Goal: Task Accomplishment & Management: Use online tool/utility

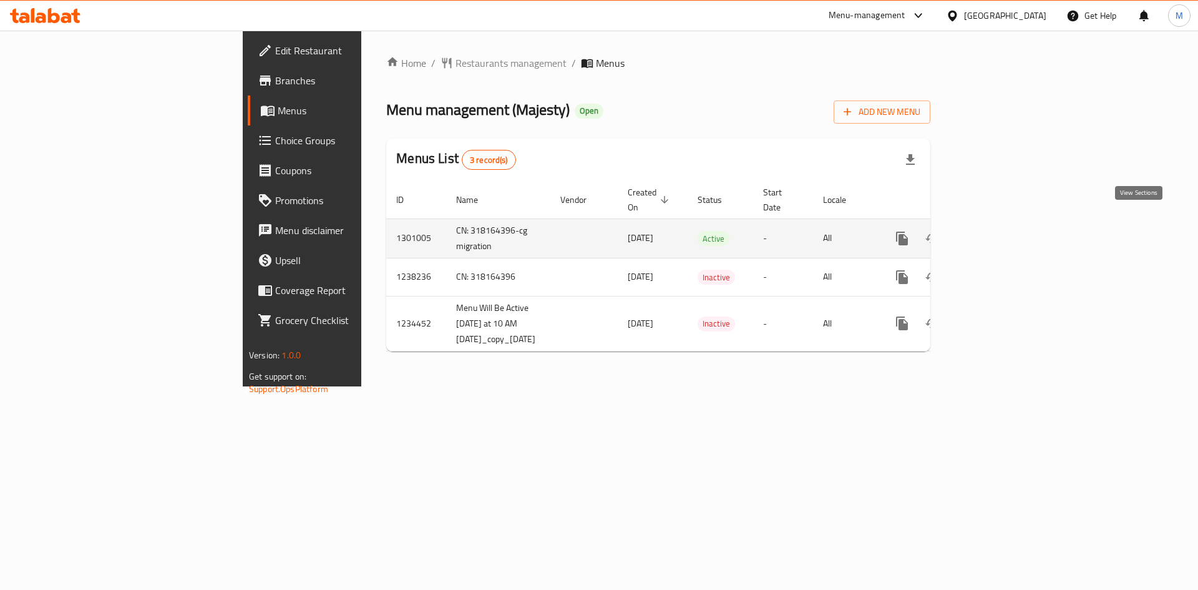
click at [998, 233] on icon "enhanced table" at bounding box center [992, 238] width 11 height 11
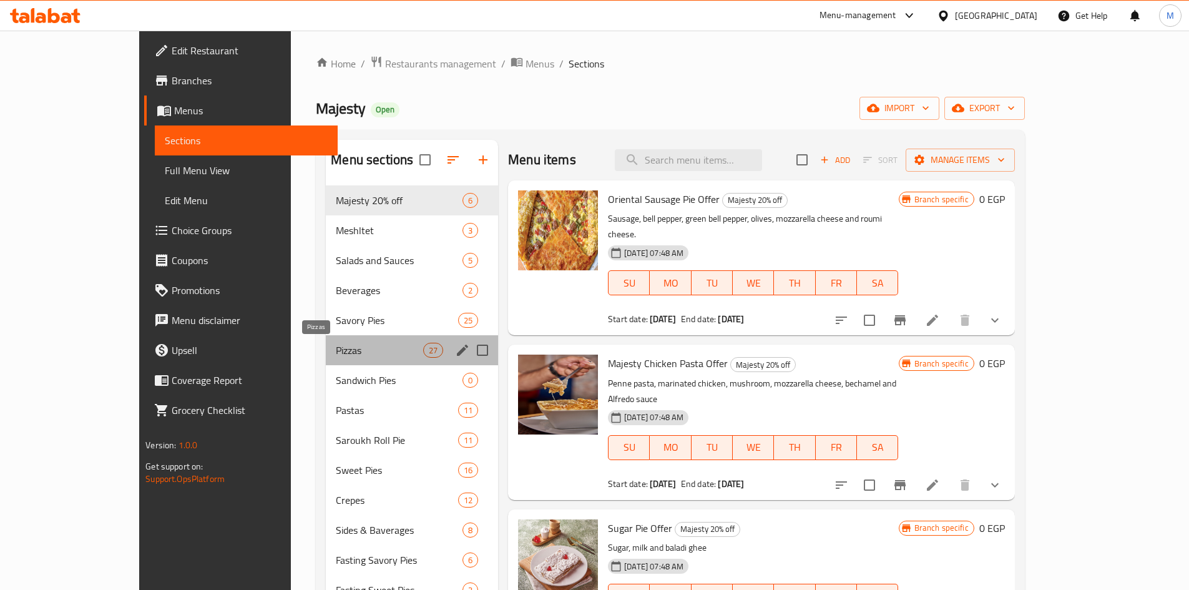
click at [336, 353] on span "Pizzas" at bounding box center [379, 350] width 87 height 15
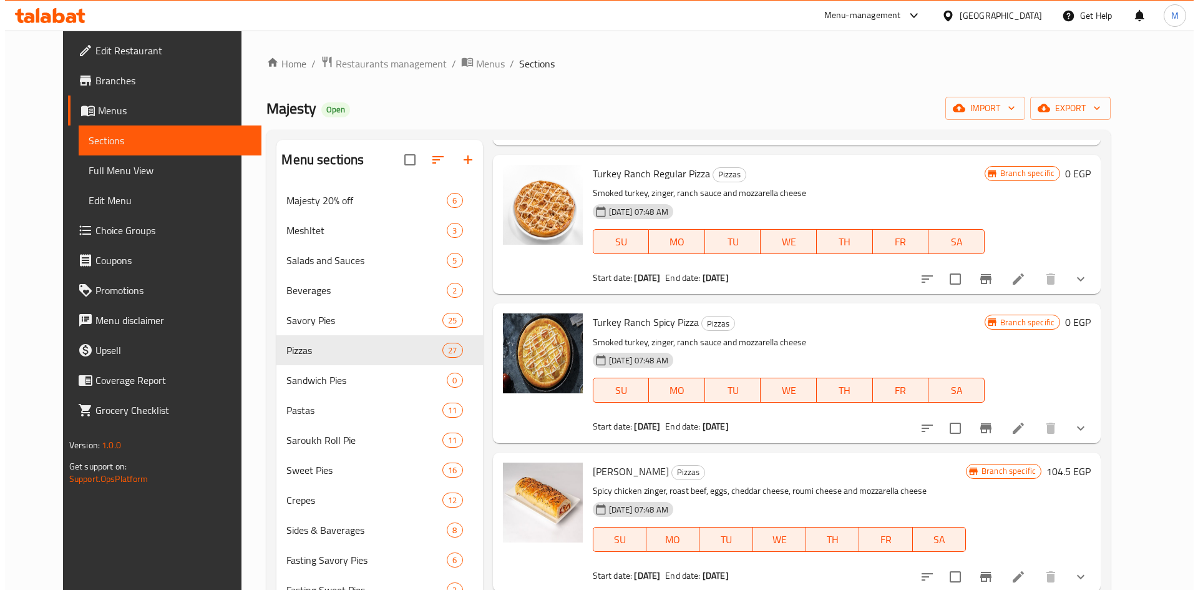
scroll to position [2434, 0]
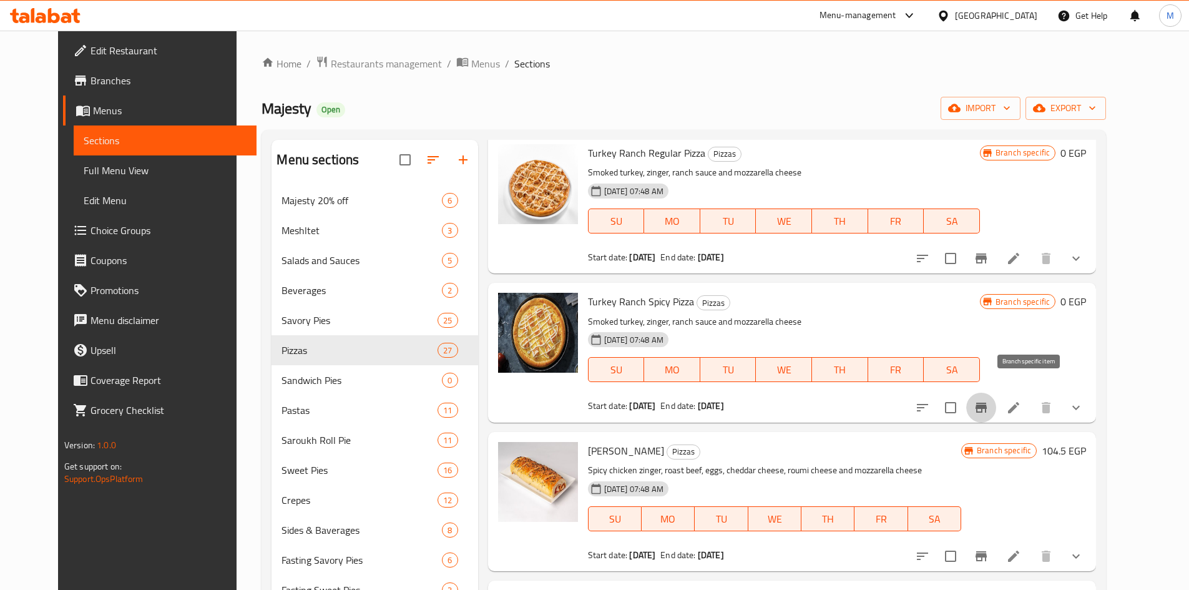
click at [987, 403] on icon "Branch-specific-item" at bounding box center [980, 408] width 11 height 10
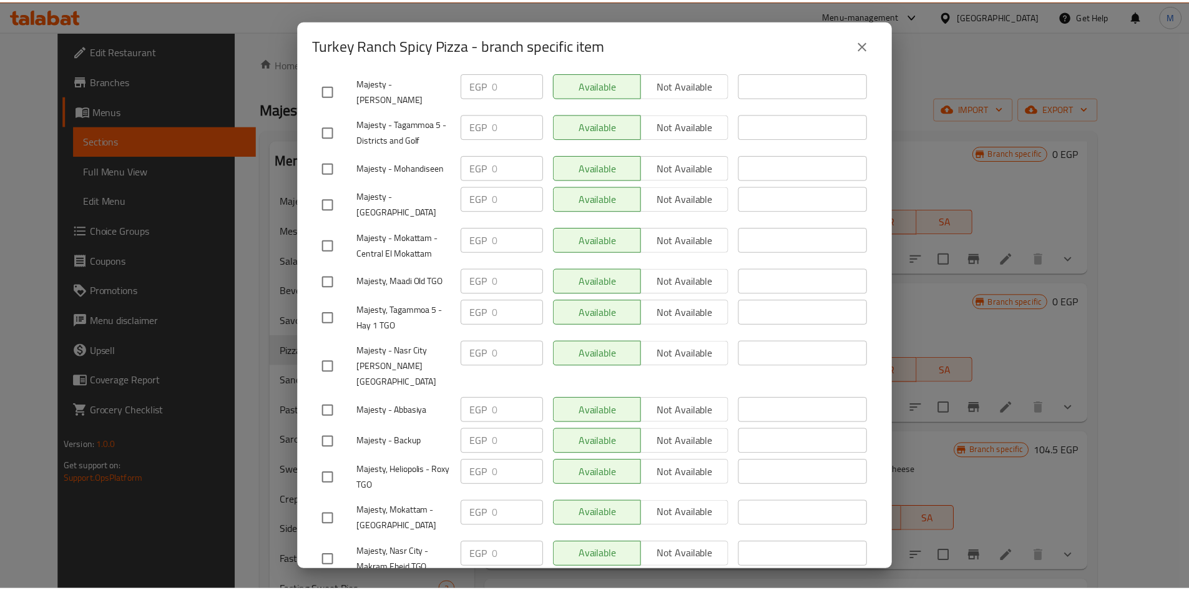
scroll to position [0, 0]
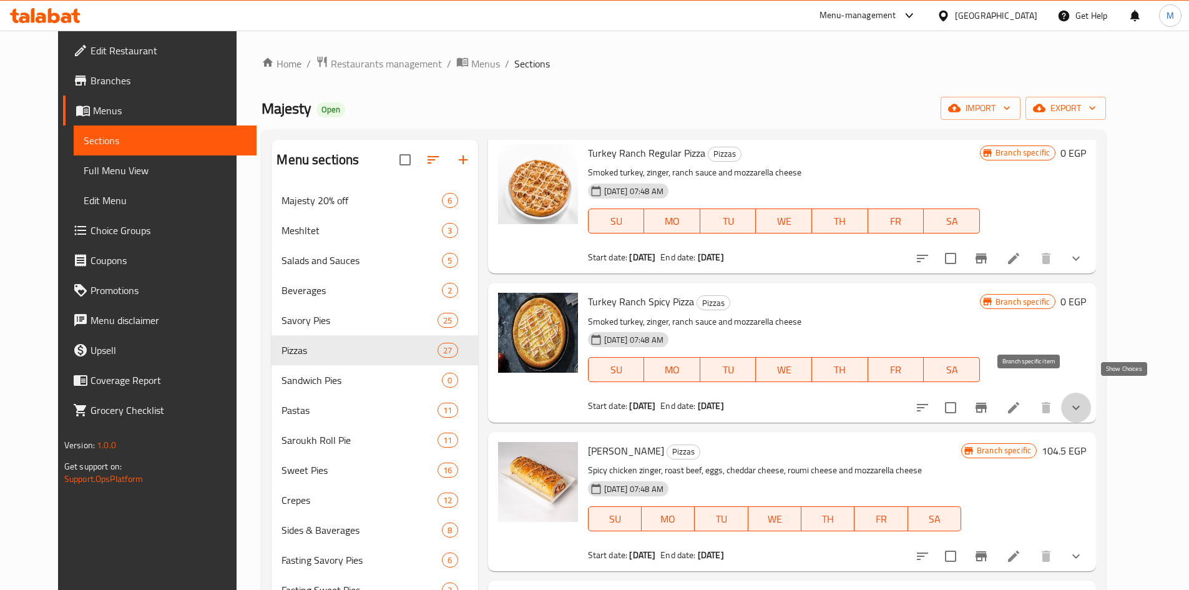
click at [1083, 400] on icon "show more" at bounding box center [1075, 407] width 15 height 15
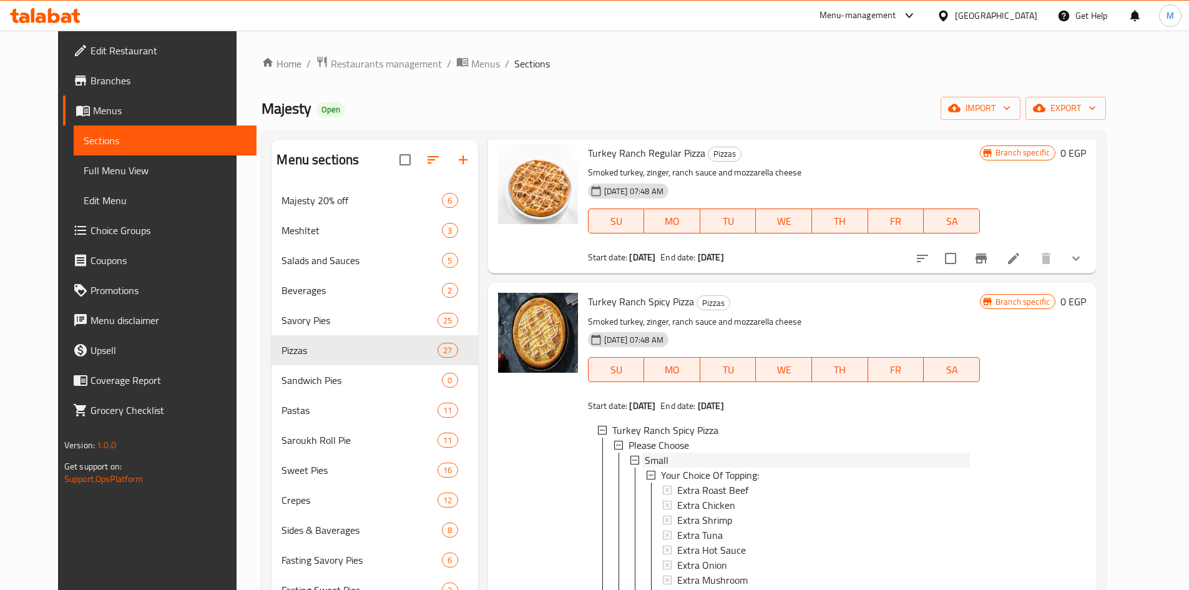
click at [645, 452] on span "Small" at bounding box center [657, 459] width 24 height 15
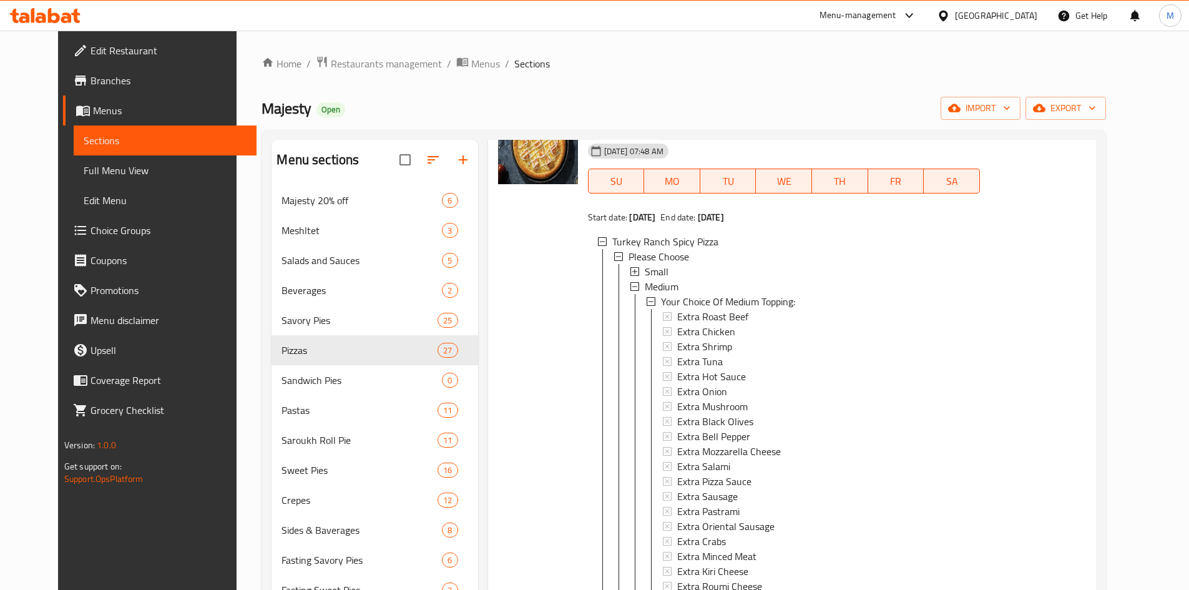
scroll to position [2621, 0]
click at [662, 280] on span "Medium" at bounding box center [662, 287] width 34 height 15
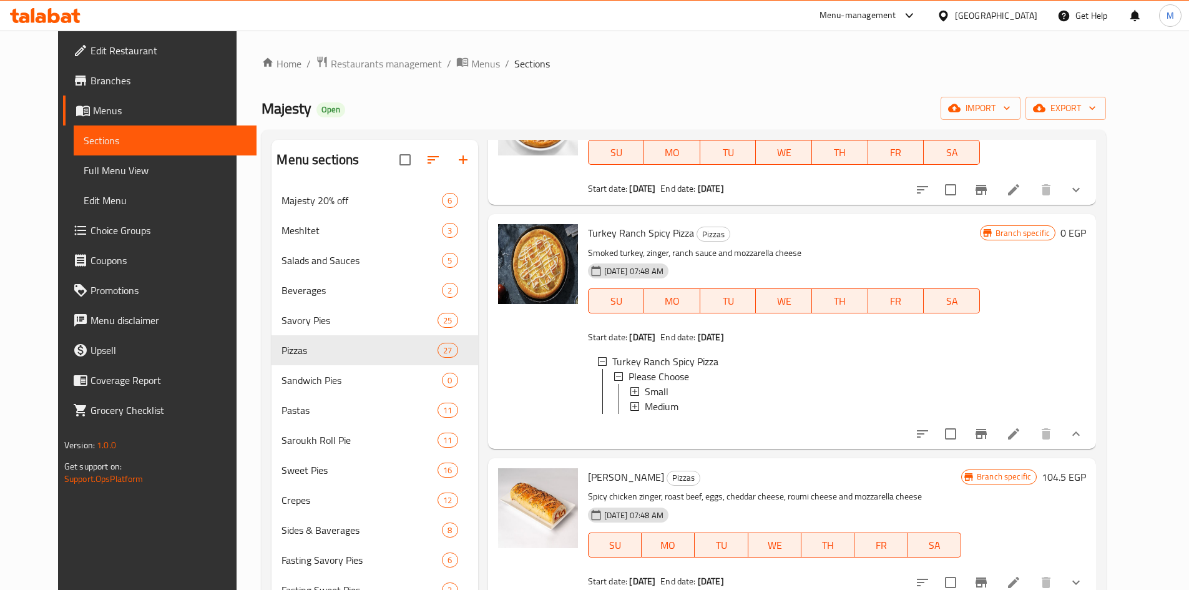
scroll to position [2372, 0]
